Goal: Obtain resource: Download file/media

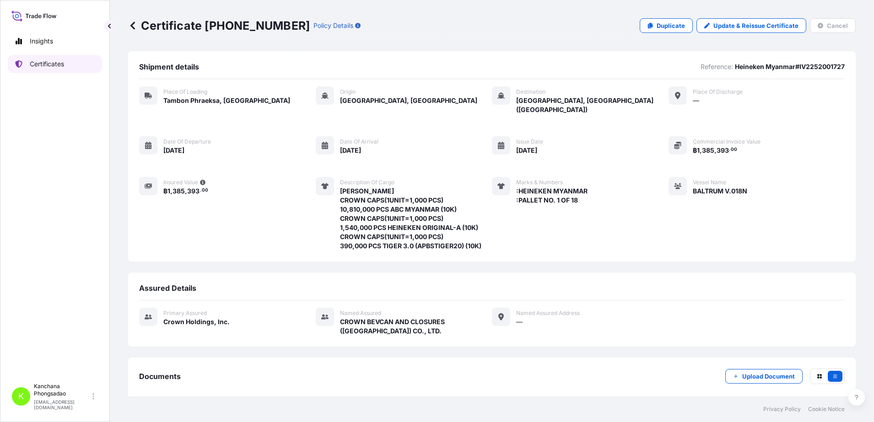
click at [57, 63] on p "Certificates" at bounding box center [47, 63] width 34 height 9
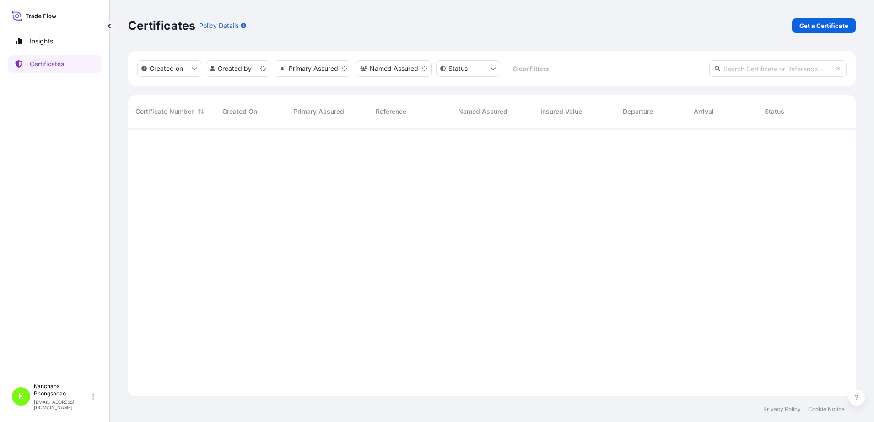
scroll to position [265, 719]
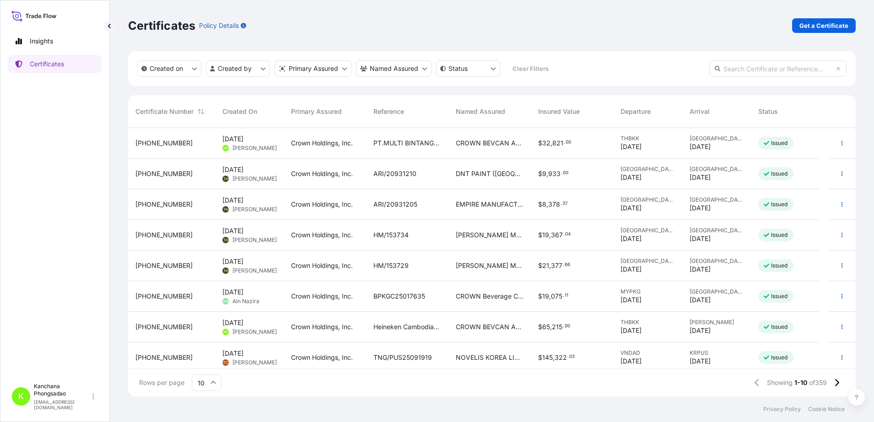
click at [156, 144] on span "[PHONE_NUMBER]" at bounding box center [163, 143] width 57 height 9
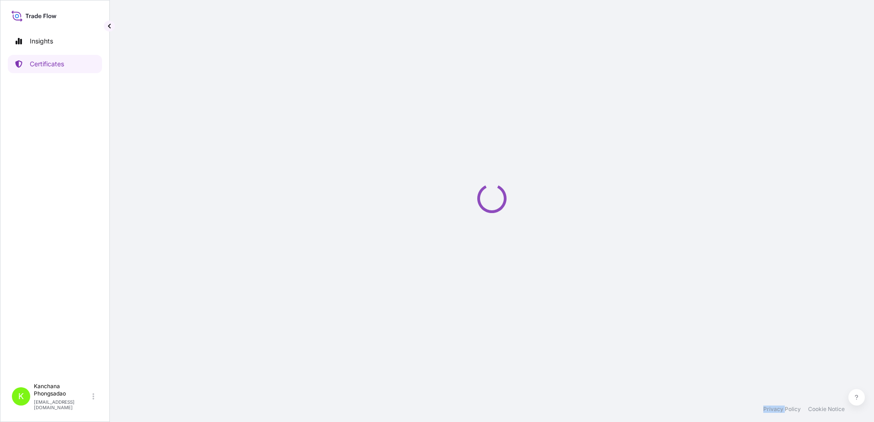
click at [156, 144] on div "Loading" at bounding box center [491, 198] width 727 height 397
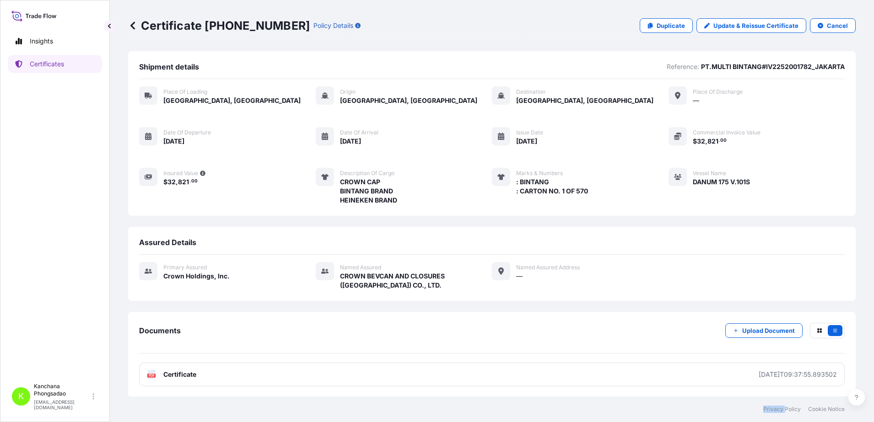
scroll to position [1, 0]
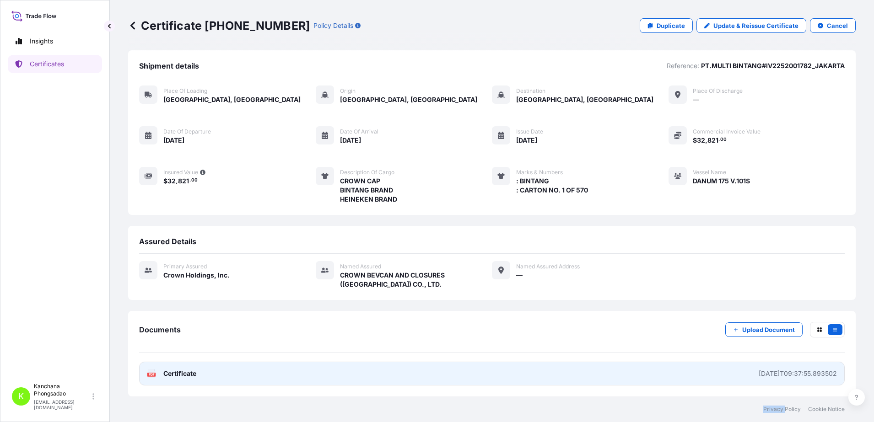
click at [207, 375] on link "PDF Certificate [DATE]T09:37:55.893502" at bounding box center [492, 374] width 706 height 24
